Goal: Use online tool/utility: Use online tool/utility

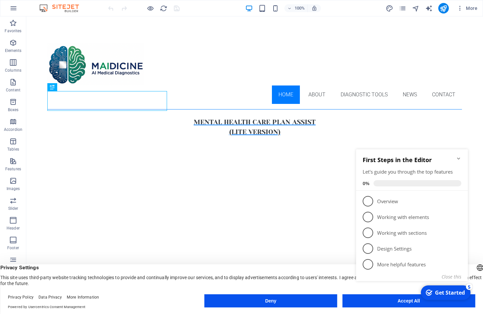
click at [460, 159] on icon "Minimize checklist" at bounding box center [458, 159] width 3 height 2
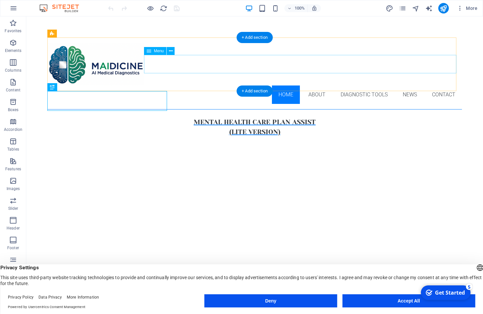
click at [355, 86] on nav "Home About DIAGNOSTIC TOOLS News Contact" at bounding box center [254, 95] width 415 height 18
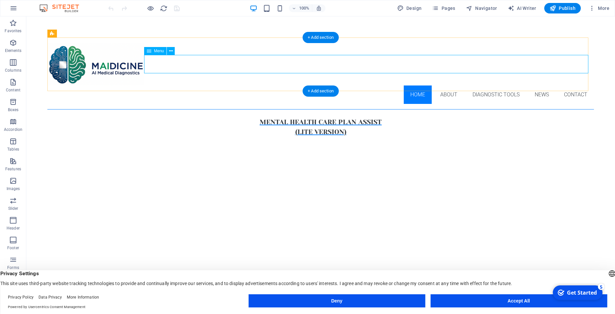
click at [500, 86] on nav "Home About DIAGNOSTIC TOOLS News Contact" at bounding box center [320, 95] width 547 height 18
select select
select select "1"
select select
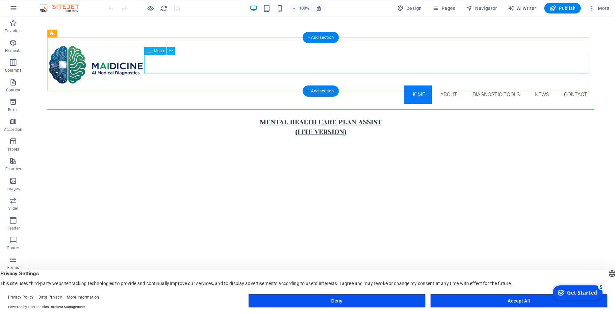
select select "2"
select select
select select "3"
select select
select select "5"
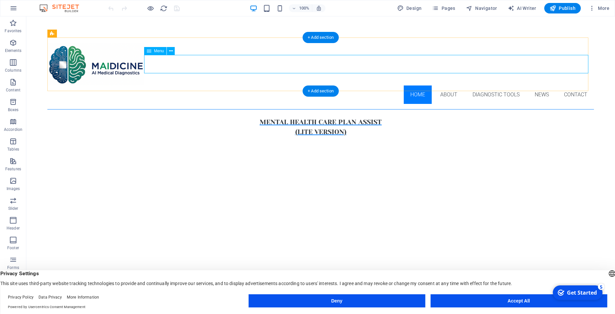
select select
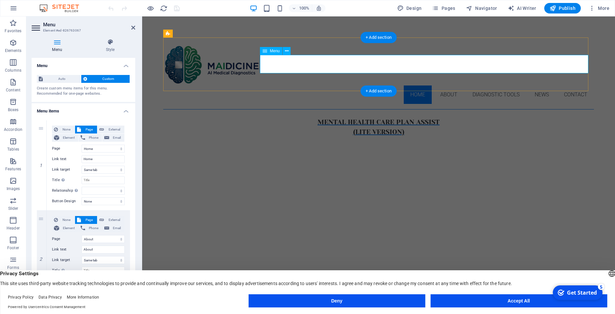
click at [490, 86] on nav "Home About DIAGNOSTIC TOOLS News Contact" at bounding box center [378, 95] width 431 height 18
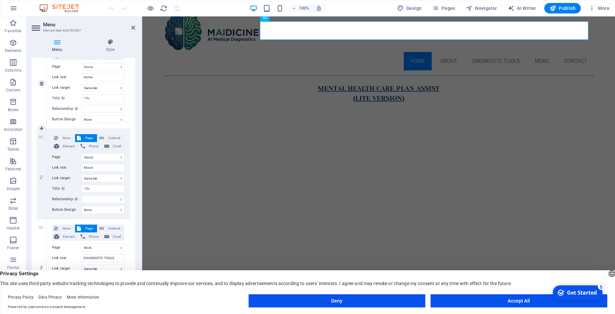
scroll to position [148, 0]
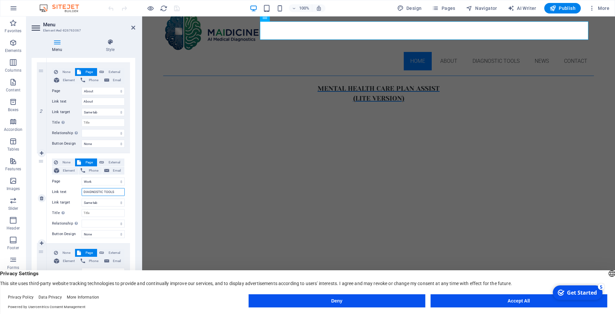
click at [113, 192] on input "DIAGNOSTIC TOOLS" at bounding box center [103, 192] width 43 height 8
drag, startPoint x: 114, startPoint y: 192, endPoint x: 82, endPoint y: 192, distance: 31.6
click at [82, 192] on input "DIAGNOSTIC TOOLS" at bounding box center [103, 192] width 43 height 8
type input "AI"
select select
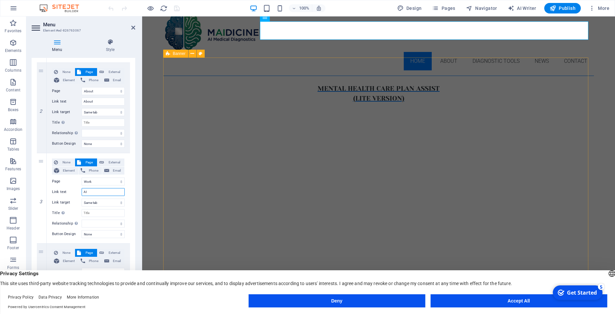
select select
type input "A"
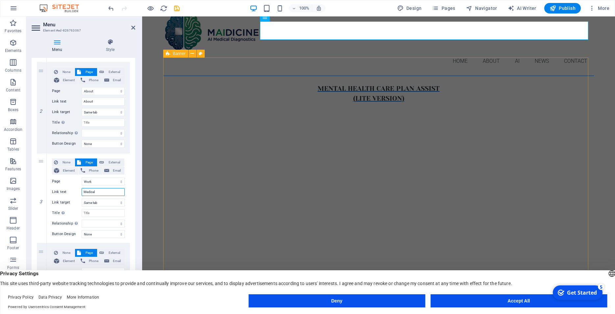
type input "Medical"
select select
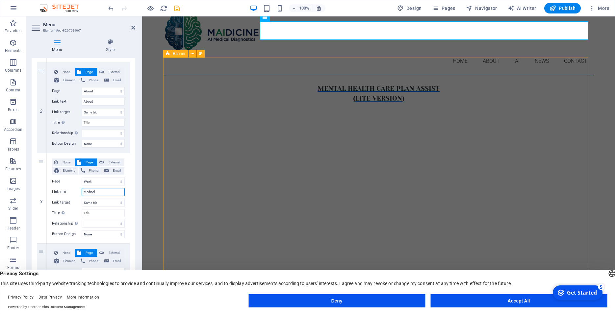
select select
type input "Medical AI Tools"
select select
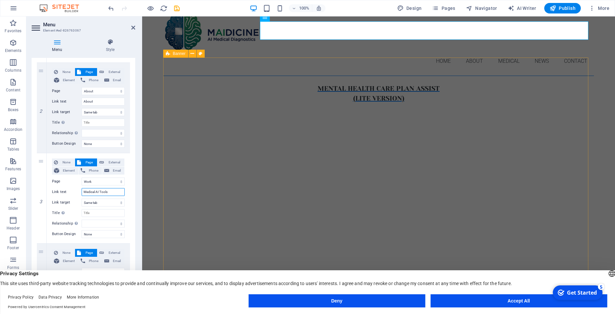
select select
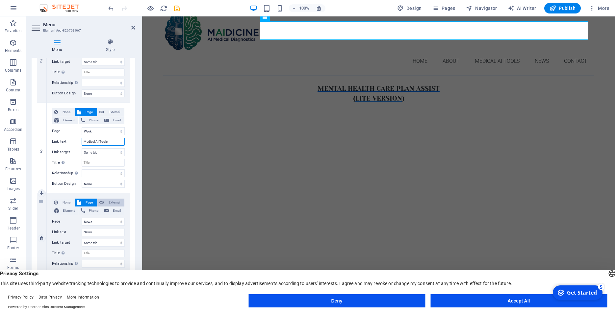
scroll to position [178, 0]
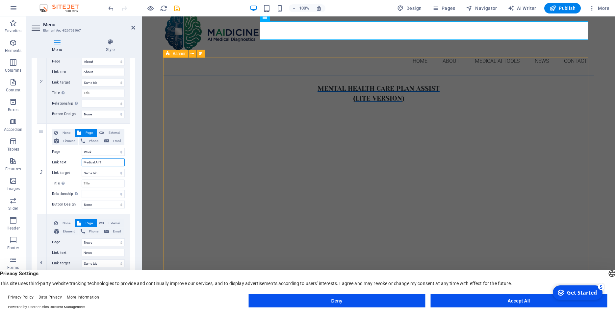
type input "Medical AI"
select select
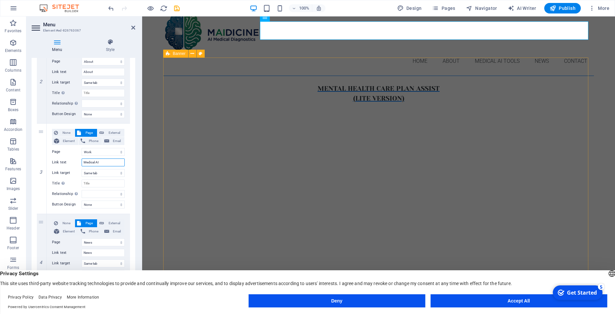
select select
type input "M"
select select
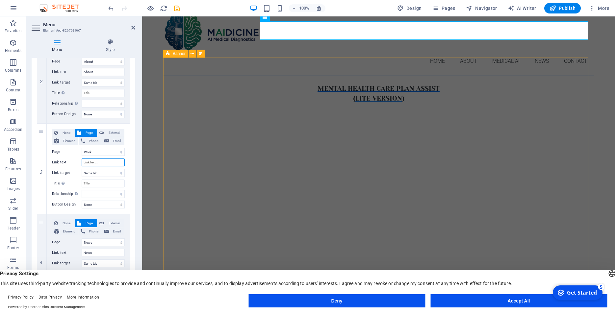
select select
type input "AI"
select select
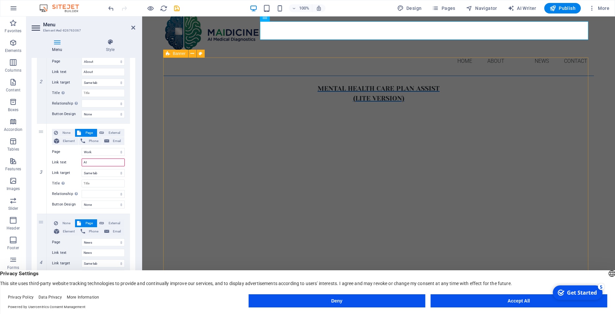
select select
click at [104, 163] on input "AI" at bounding box center [103, 163] width 43 height 8
type input "AI Tools"
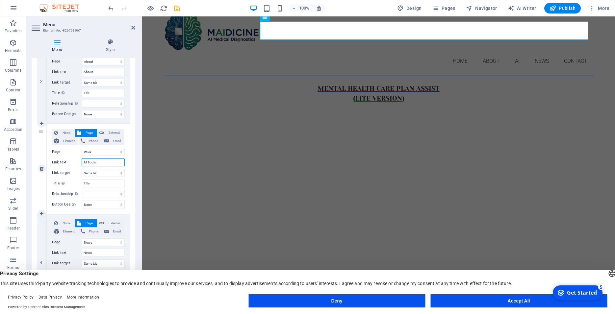
select select
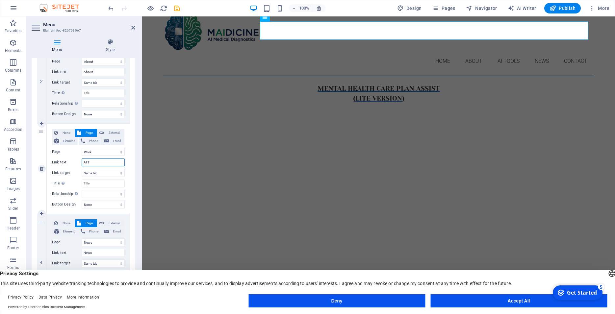
type input "AI"
select select
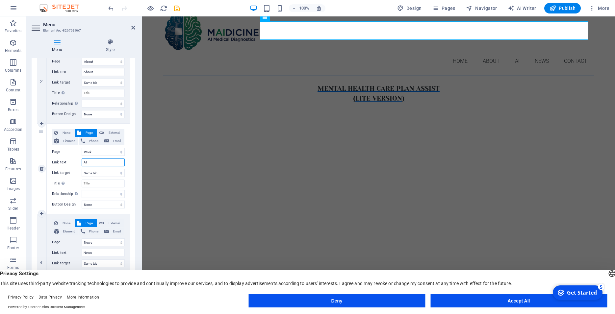
select select
type input "AI TOOLS"
select select
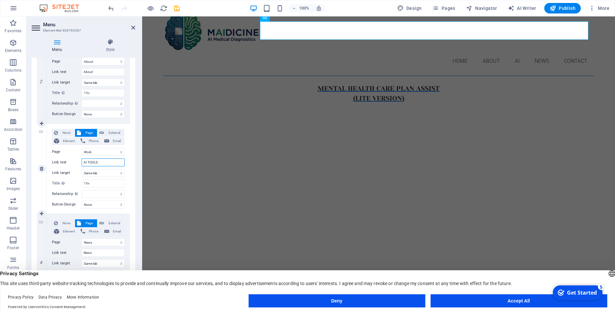
select select
type input "AI"
select select
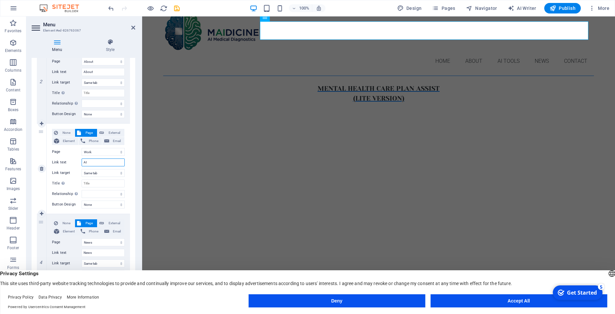
select select
type input "AI Toll"
select select
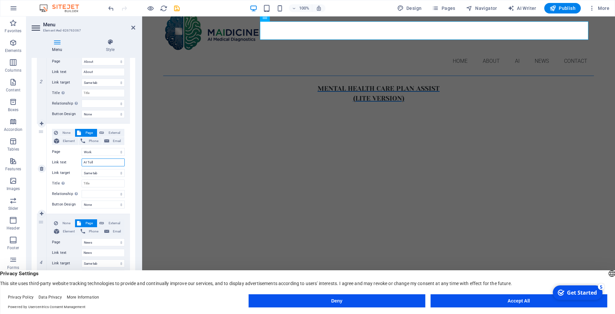
select select
type input "AI To"
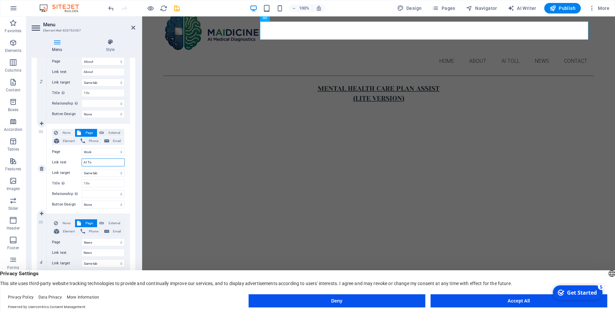
select select
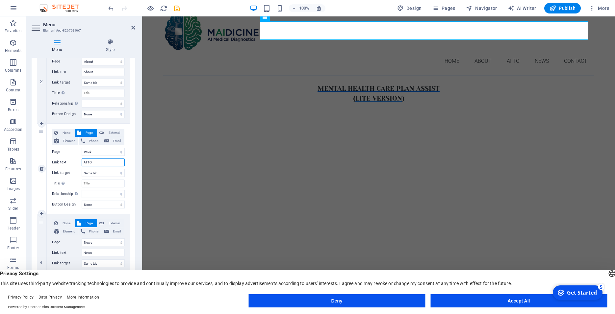
type input "AI TOO"
select select
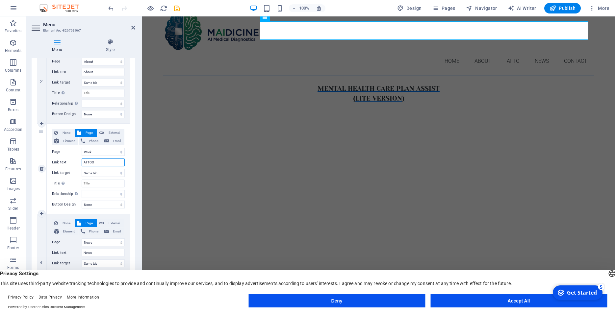
select select
type input "AI TOOLS"
select select
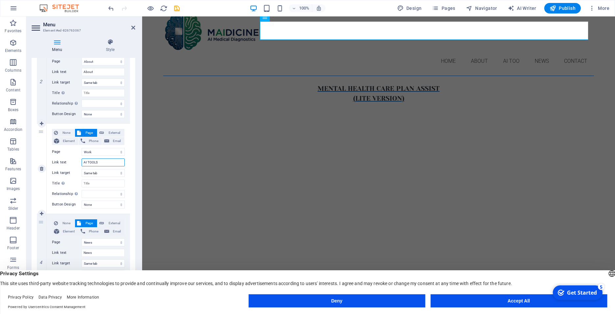
select select
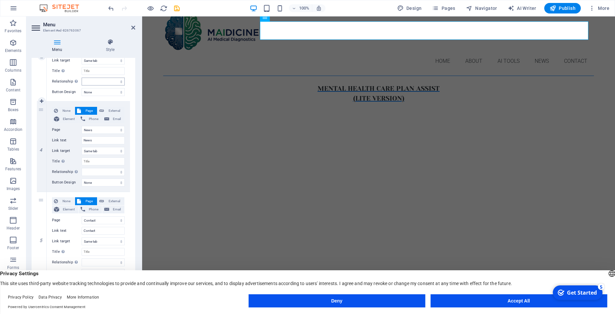
scroll to position [293, 0]
type input "AI TOOLS"
click at [208, 34] on div at bounding box center [378, 30] width 431 height 43
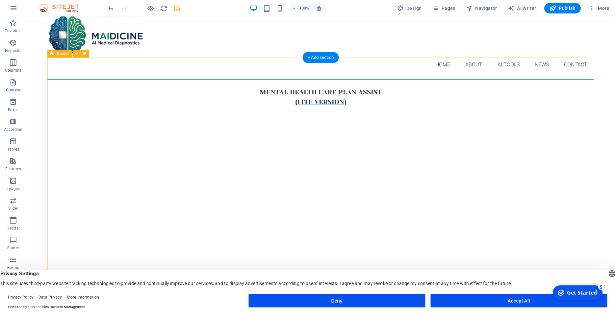
scroll to position [28, 0]
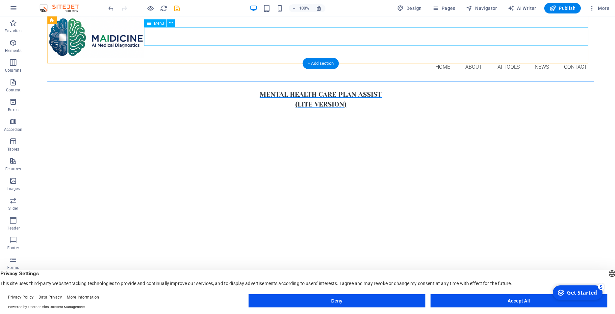
click at [501, 58] on nav "Home About AI TOOLS News Contact" at bounding box center [320, 67] width 547 height 18
select select
select select "1"
select select
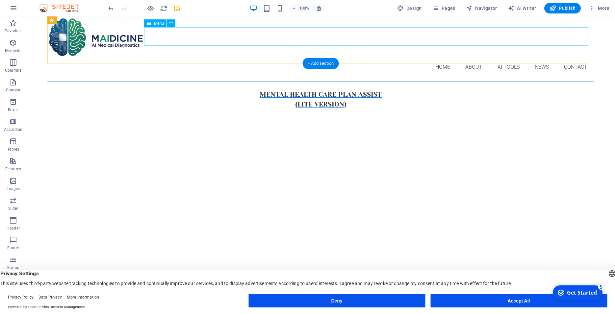
select select "2"
select select
select select "3"
select select
select select "5"
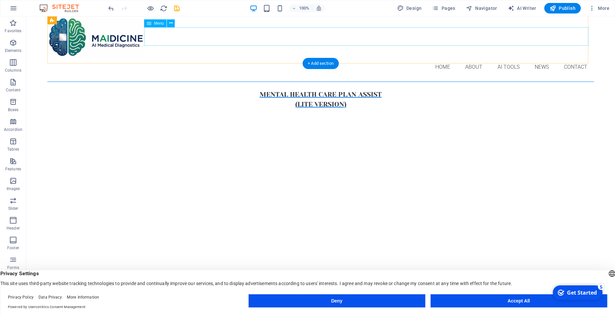
select select
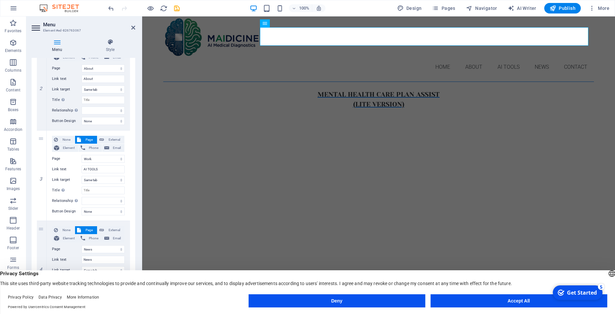
scroll to position [178, 0]
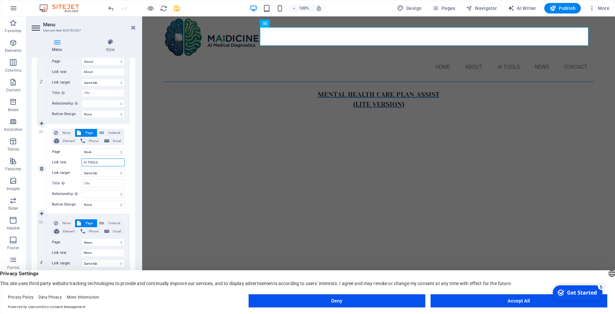
drag, startPoint x: 106, startPoint y: 165, endPoint x: 84, endPoint y: 164, distance: 22.0
click at [84, 164] on input "AI TOOLS" at bounding box center [103, 163] width 43 height 8
type input "Me"
select select
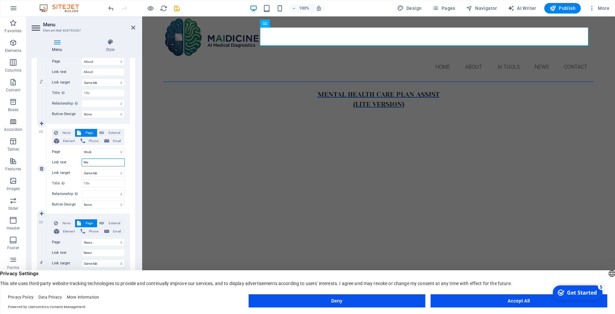
select select
type input "Medical"
select select
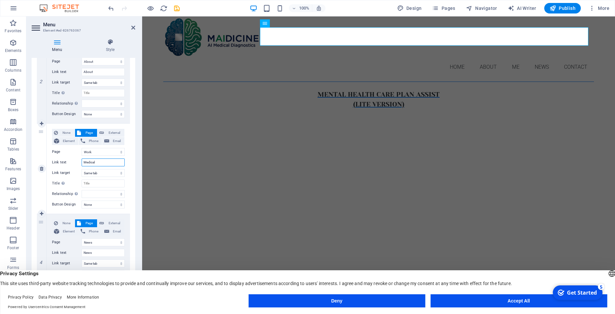
select select
type input "Medical AI"
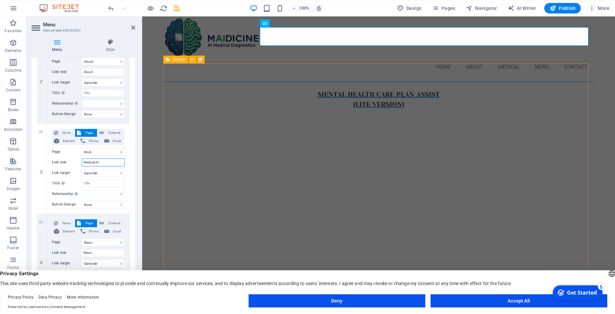
select select
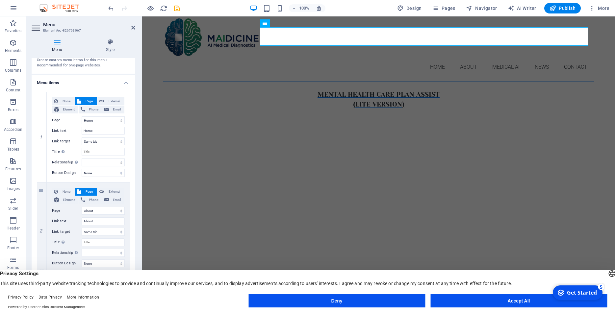
scroll to position [26, 0]
type input "Medical AI"
click at [250, 137] on div "Mental health Care Plan Assist (lite version)" at bounding box center [378, 211] width 431 height 259
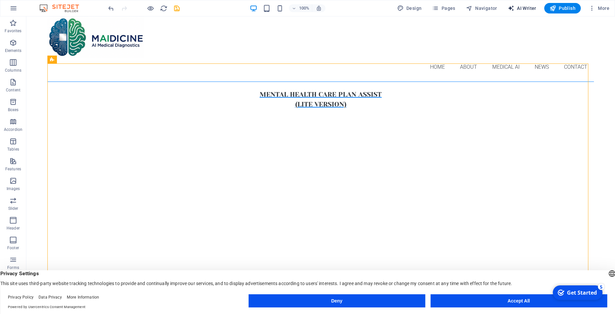
click at [525, 5] on span "AI Writer" at bounding box center [522, 8] width 29 height 7
select select "English"
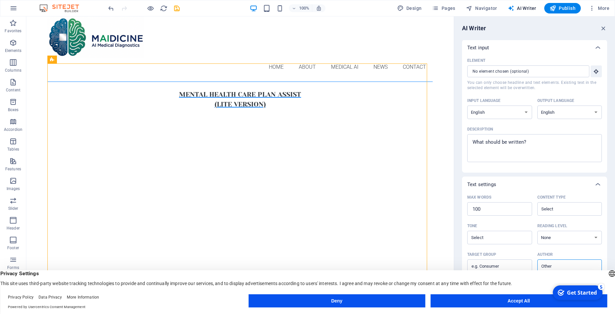
scroll to position [0, 0]
drag, startPoint x: 605, startPoint y: 29, endPoint x: 555, endPoint y: 17, distance: 51.2
click at [605, 29] on icon "button" at bounding box center [603, 28] width 7 height 7
